Goal: Find specific page/section: Find specific page/section

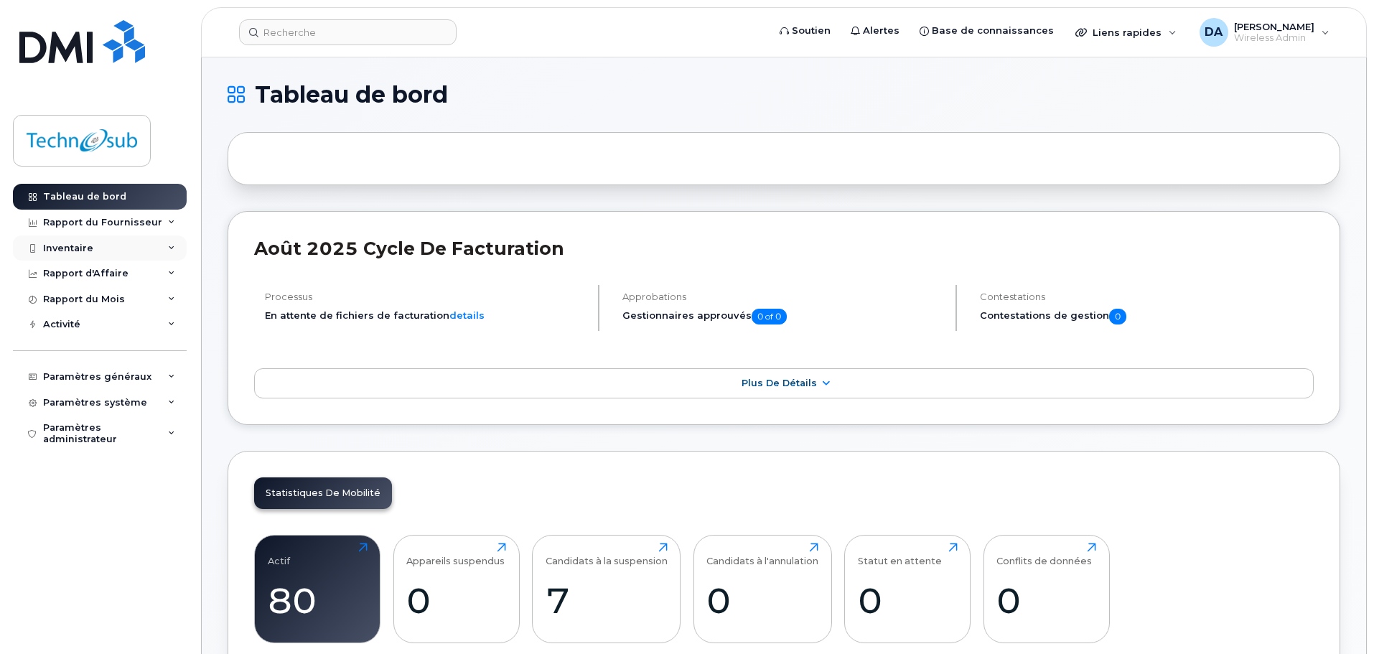
click at [108, 250] on div "Inventaire" at bounding box center [100, 248] width 174 height 26
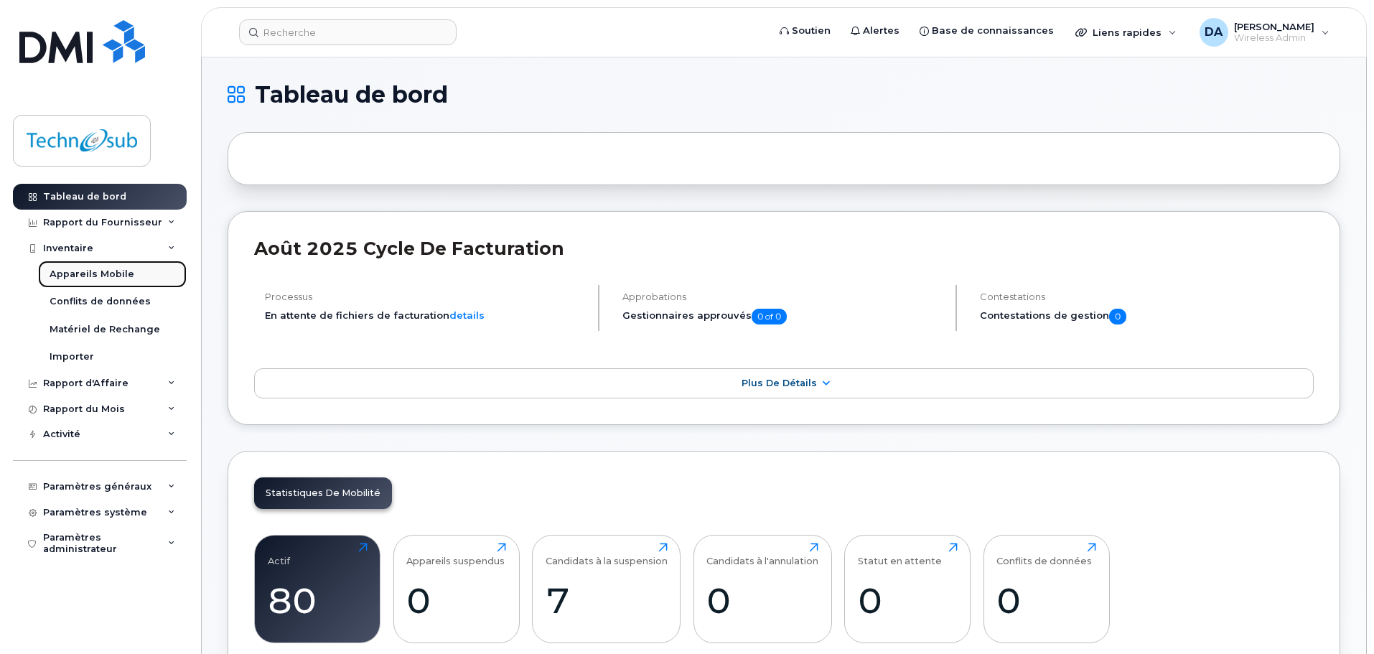
click at [106, 273] on div "Appareils Mobile" at bounding box center [92, 274] width 85 height 13
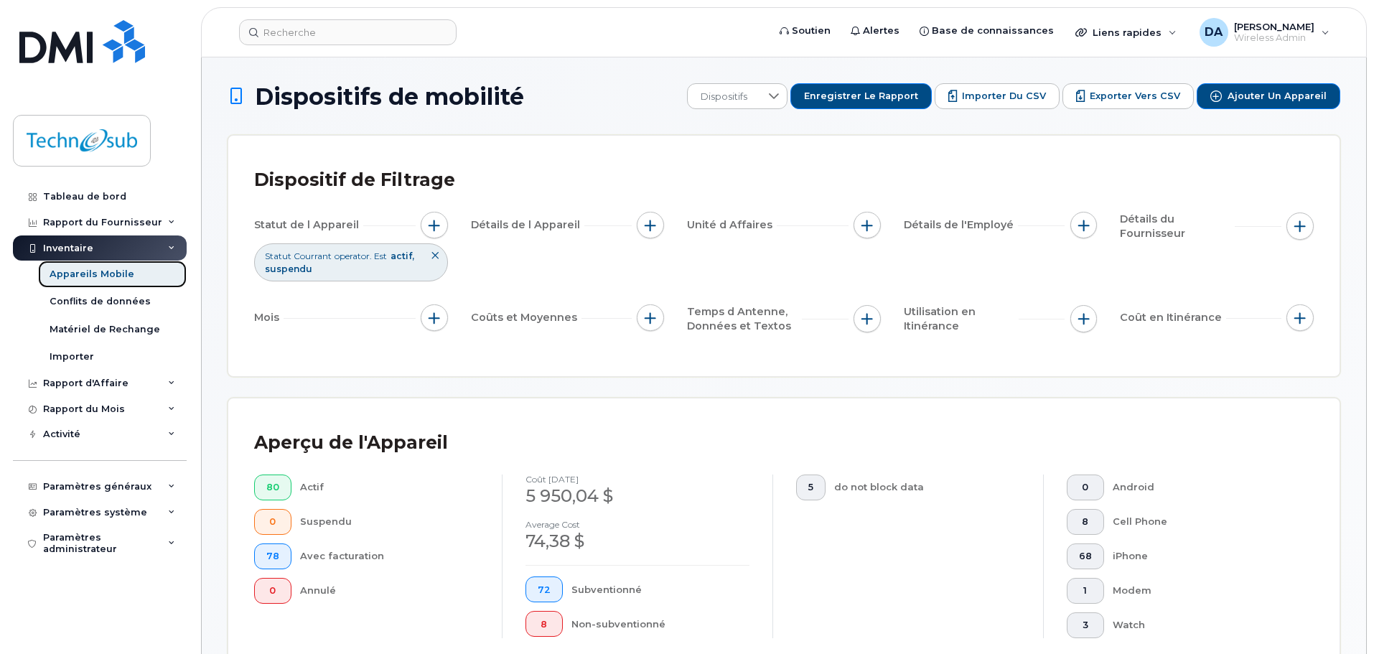
scroll to position [287, 0]
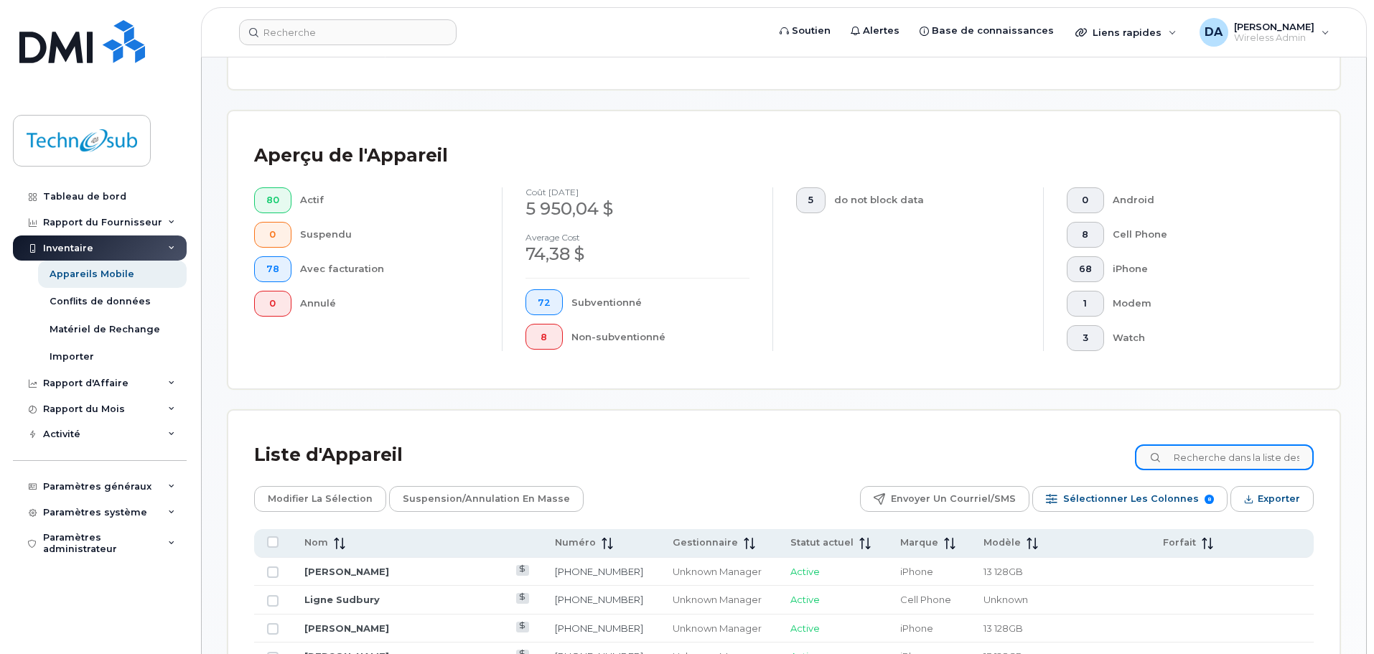
click at [1194, 459] on input at bounding box center [1224, 457] width 179 height 26
type input "brisson"
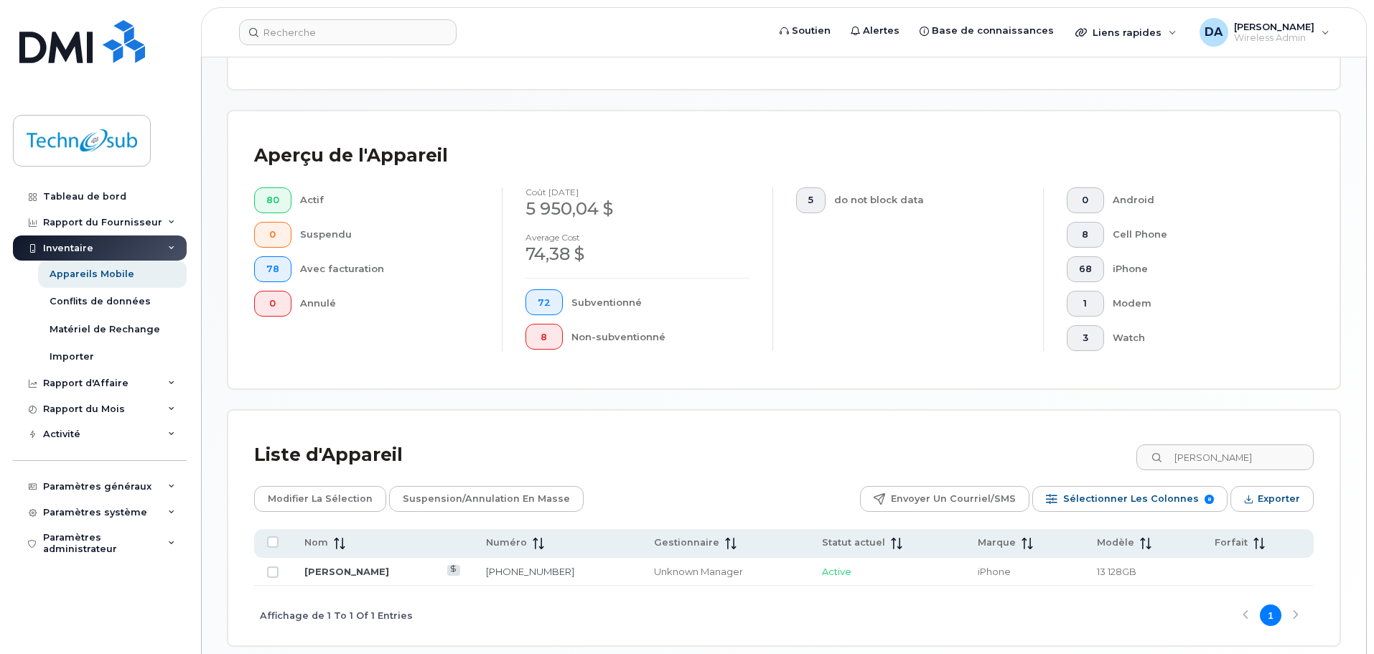
click at [360, 581] on td "[PERSON_NAME]" at bounding box center [382, 572] width 182 height 29
click at [360, 572] on link "[PERSON_NAME]" at bounding box center [346, 571] width 85 height 11
